Goal: Task Accomplishment & Management: Use online tool/utility

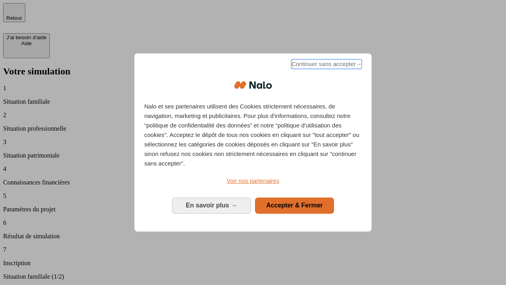
click at [326, 65] on span "Continuer sans accepter →" at bounding box center [326, 63] width 70 height 9
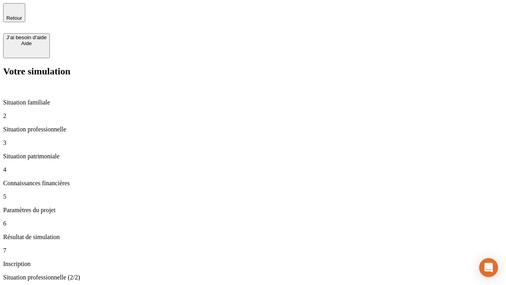
type input "30 000"
type input "1 000"
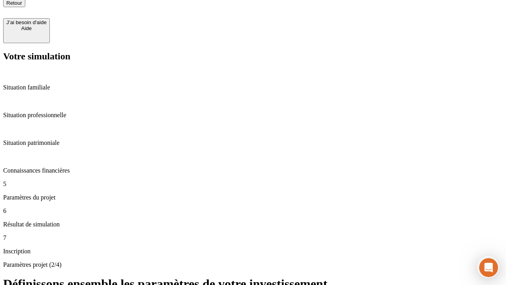
type input "65"
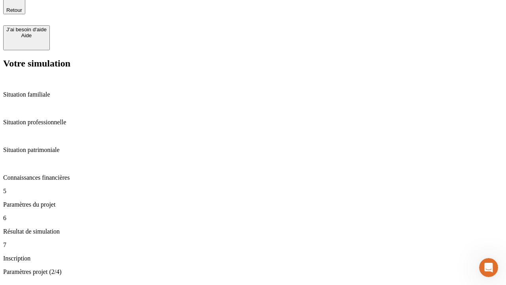
type input "5 000"
type input "640"
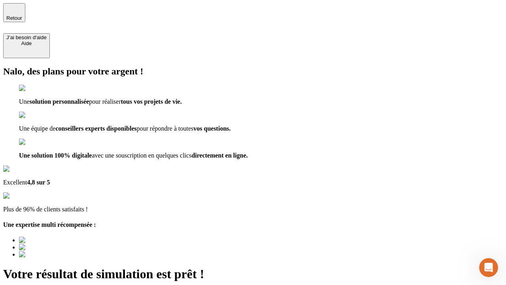
type input "[EMAIL_ADDRESS][DOMAIN_NAME]"
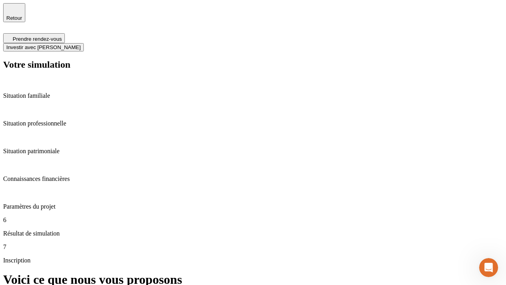
click at [81, 44] on span "Investir avec [PERSON_NAME]" at bounding box center [43, 47] width 74 height 6
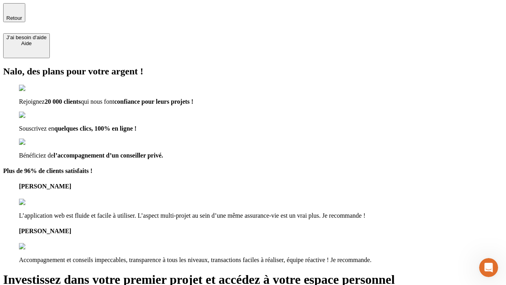
type input "[PERSON_NAME][EMAIL_ADDRESS][DOMAIN_NAME]"
